Goal: Task Accomplishment & Management: Manage account settings

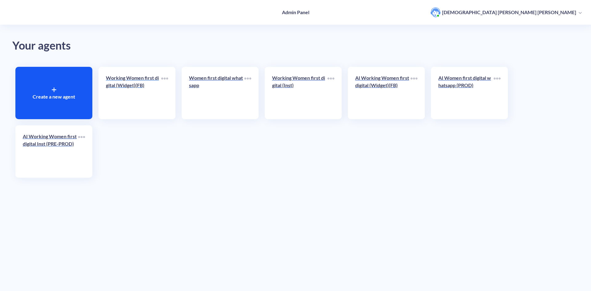
click at [146, 79] on p "Working Women first digital (Widget)(FB)" at bounding box center [133, 81] width 55 height 15
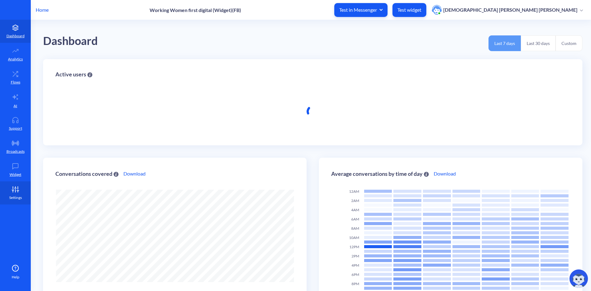
scroll to position [291, 591]
click at [18, 187] on icon at bounding box center [18, 188] width 0 height 3
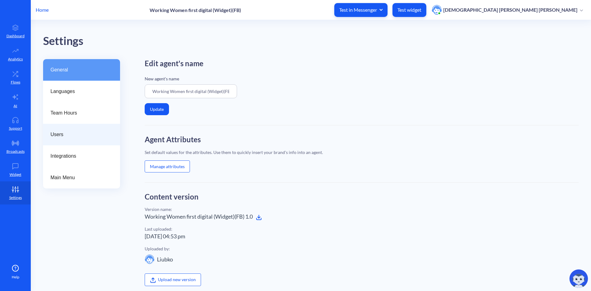
click at [63, 133] on span "Users" at bounding box center [79, 134] width 57 height 7
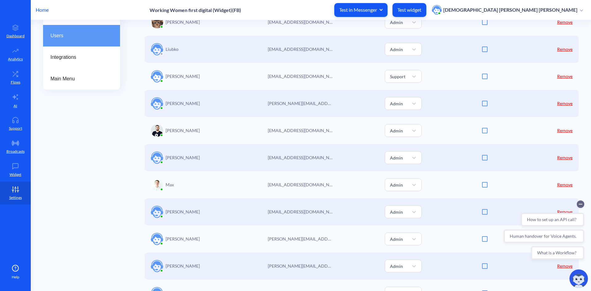
scroll to position [93, 0]
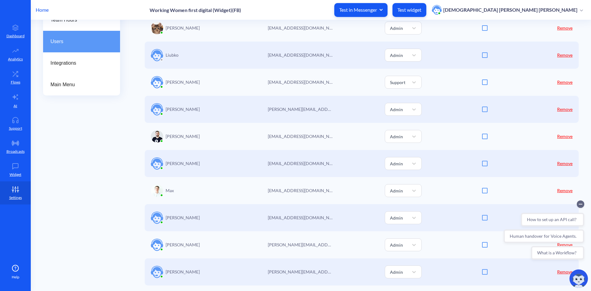
click at [76, 240] on div "General Languages Team Hours Users Integrations Main Menu" at bounding box center [81, 284] width 77 height 637
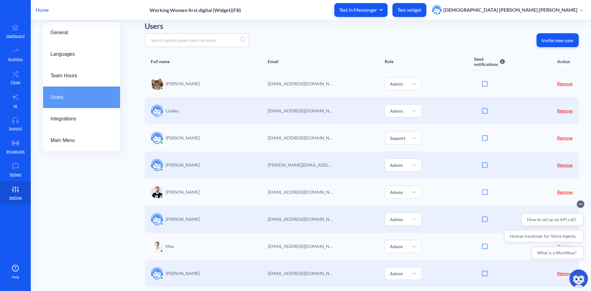
scroll to position [31, 0]
